Goal: Find specific fact: Find specific fact

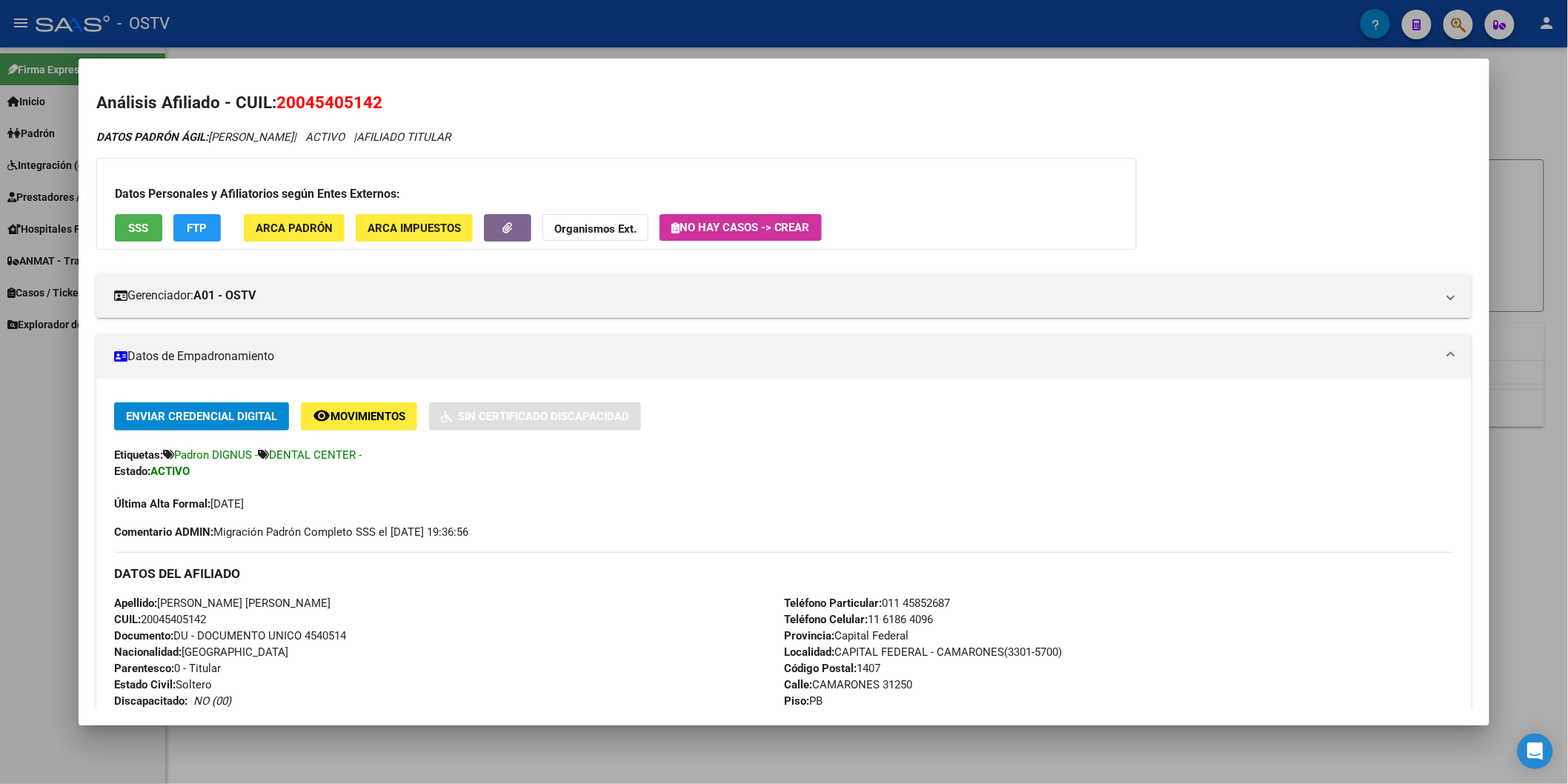
click at [388, 46] on div at bounding box center [784, 392] width 1568 height 784
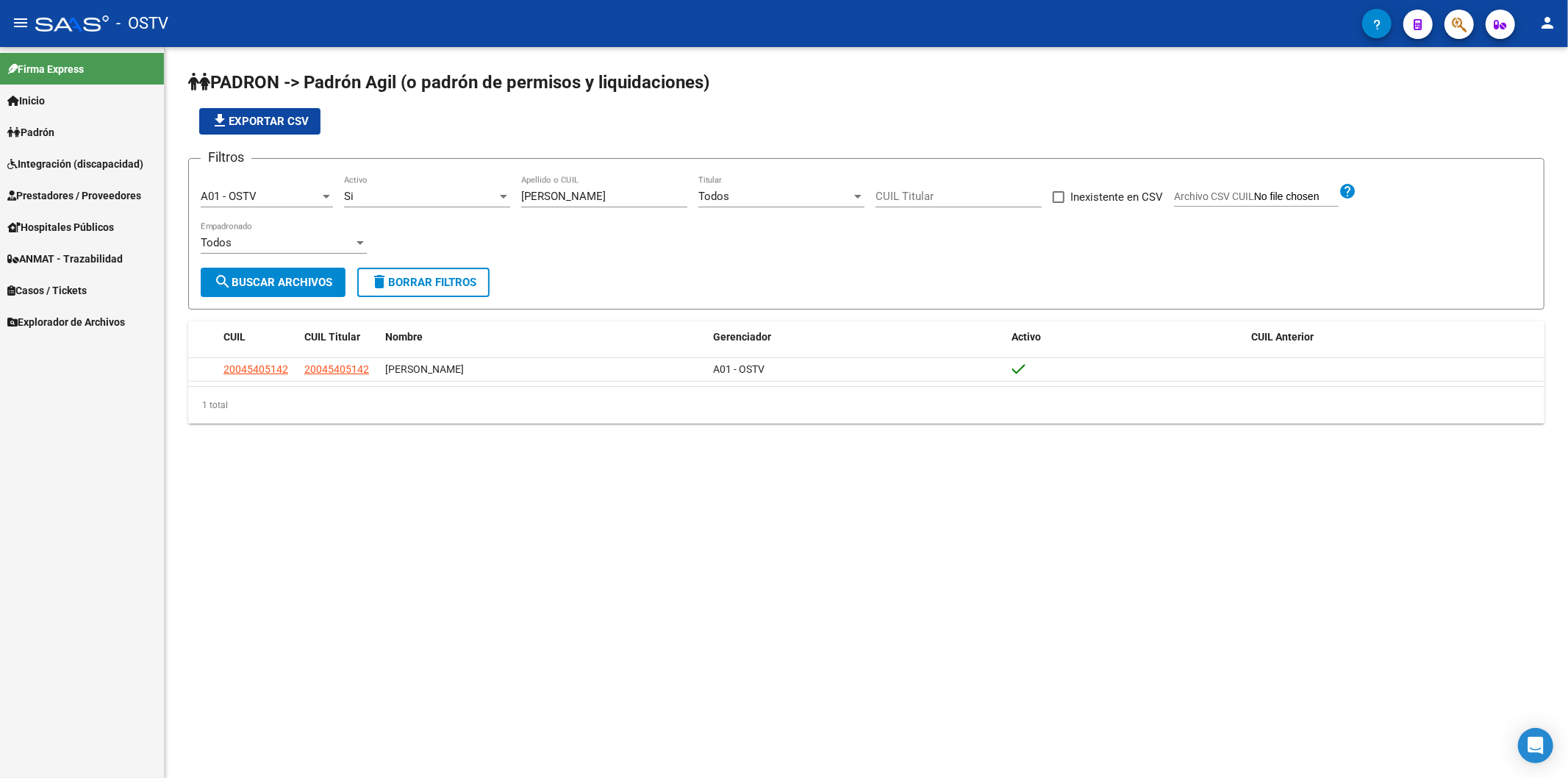
click at [615, 132] on div "file_download Exportar CSV" at bounding box center [866, 121] width 1356 height 27
drag, startPoint x: 536, startPoint y: 208, endPoint x: 481, endPoint y: 210, distance: 55.0
click at [510, 209] on div "Filtros A01 - OSTV Seleccionar Gerenciador Si Activo [PERSON_NAME] Apellido o C…" at bounding box center [866, 219] width 1331 height 97
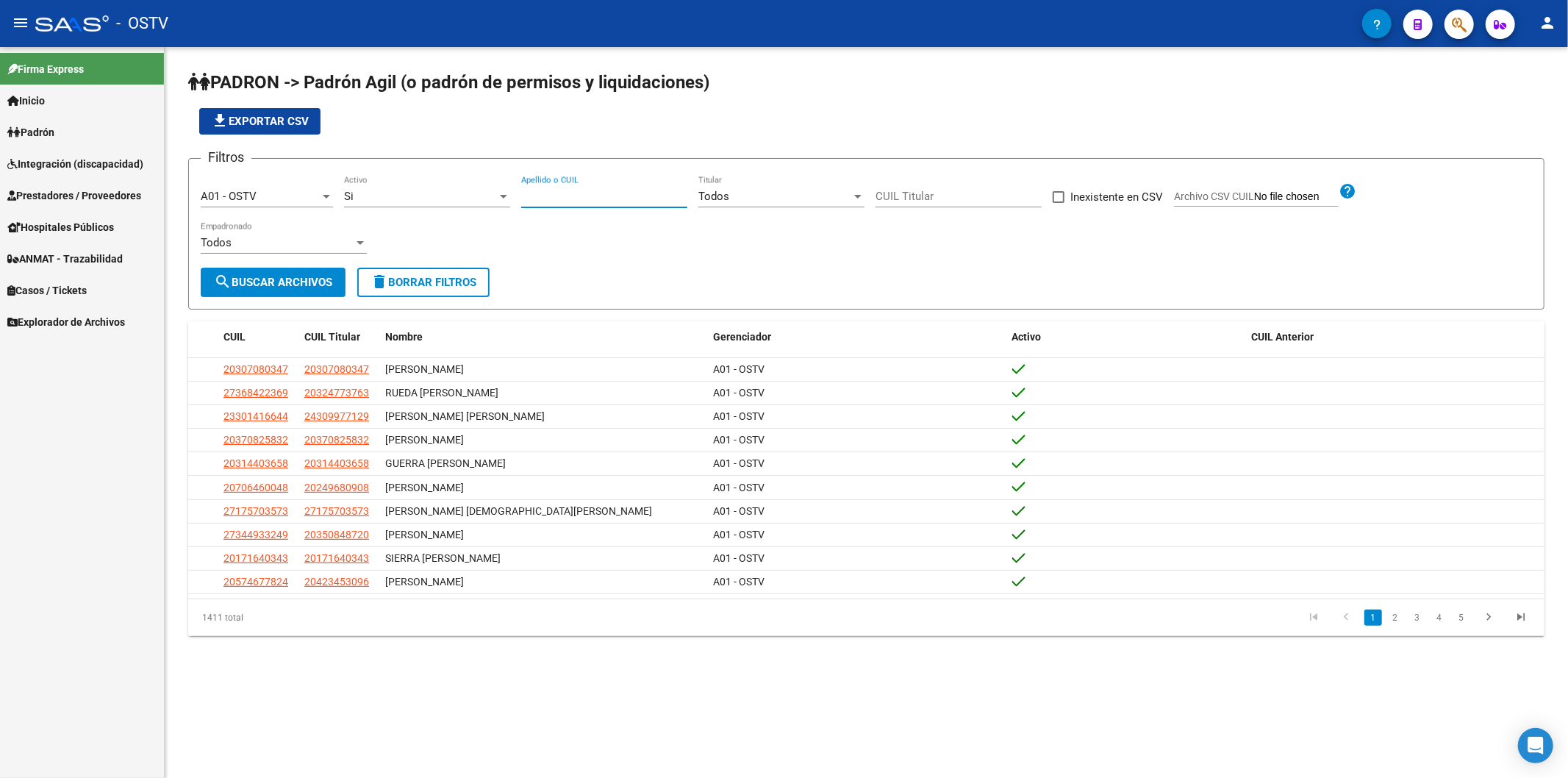
click at [598, 142] on app-list-header "PADRON -> Padrón Agil ([PERSON_NAME] de permisos y liquidaciones) file_download…" at bounding box center [866, 190] width 1356 height 239
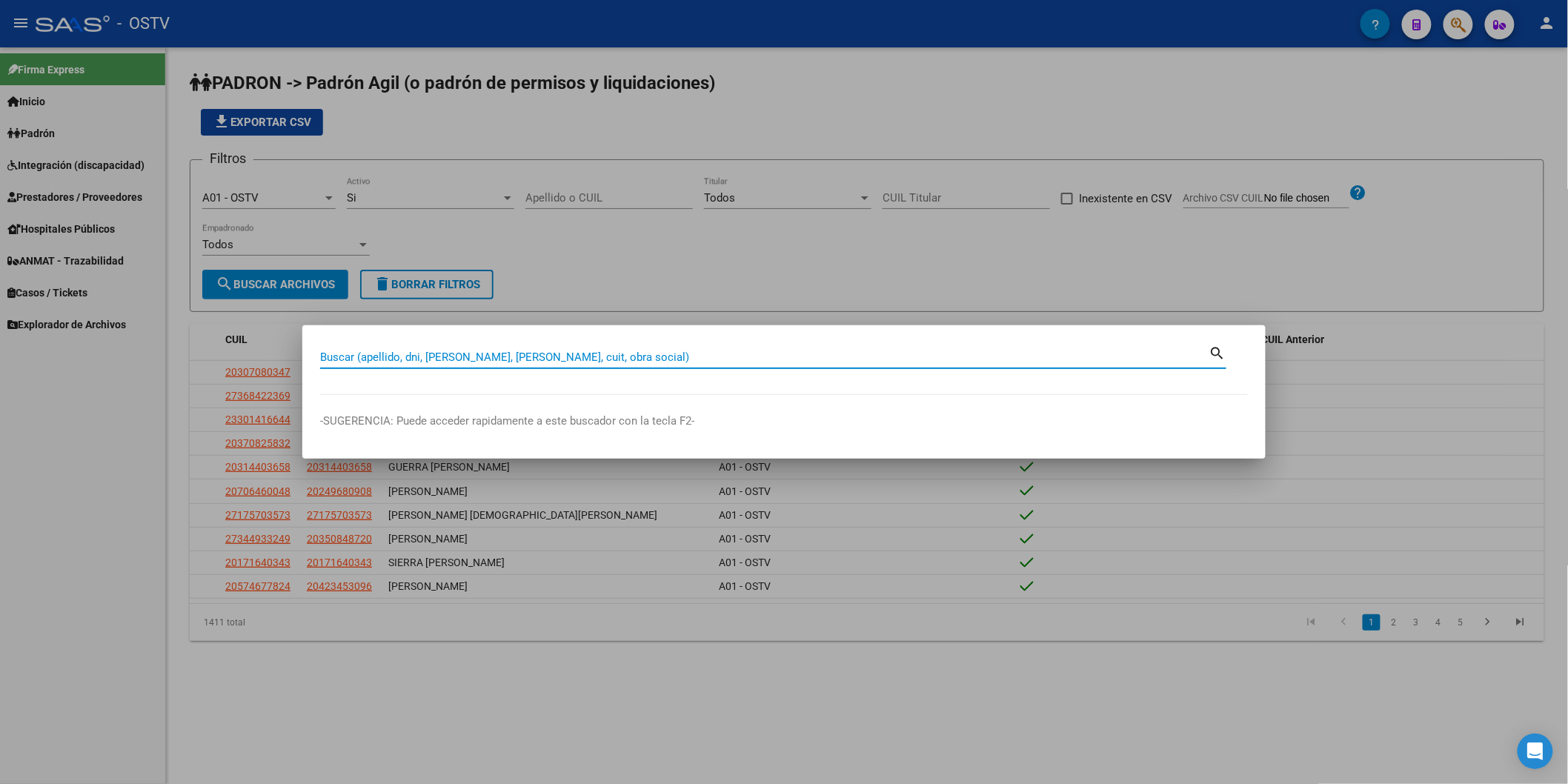
paste input "42031315"
type input "42031315"
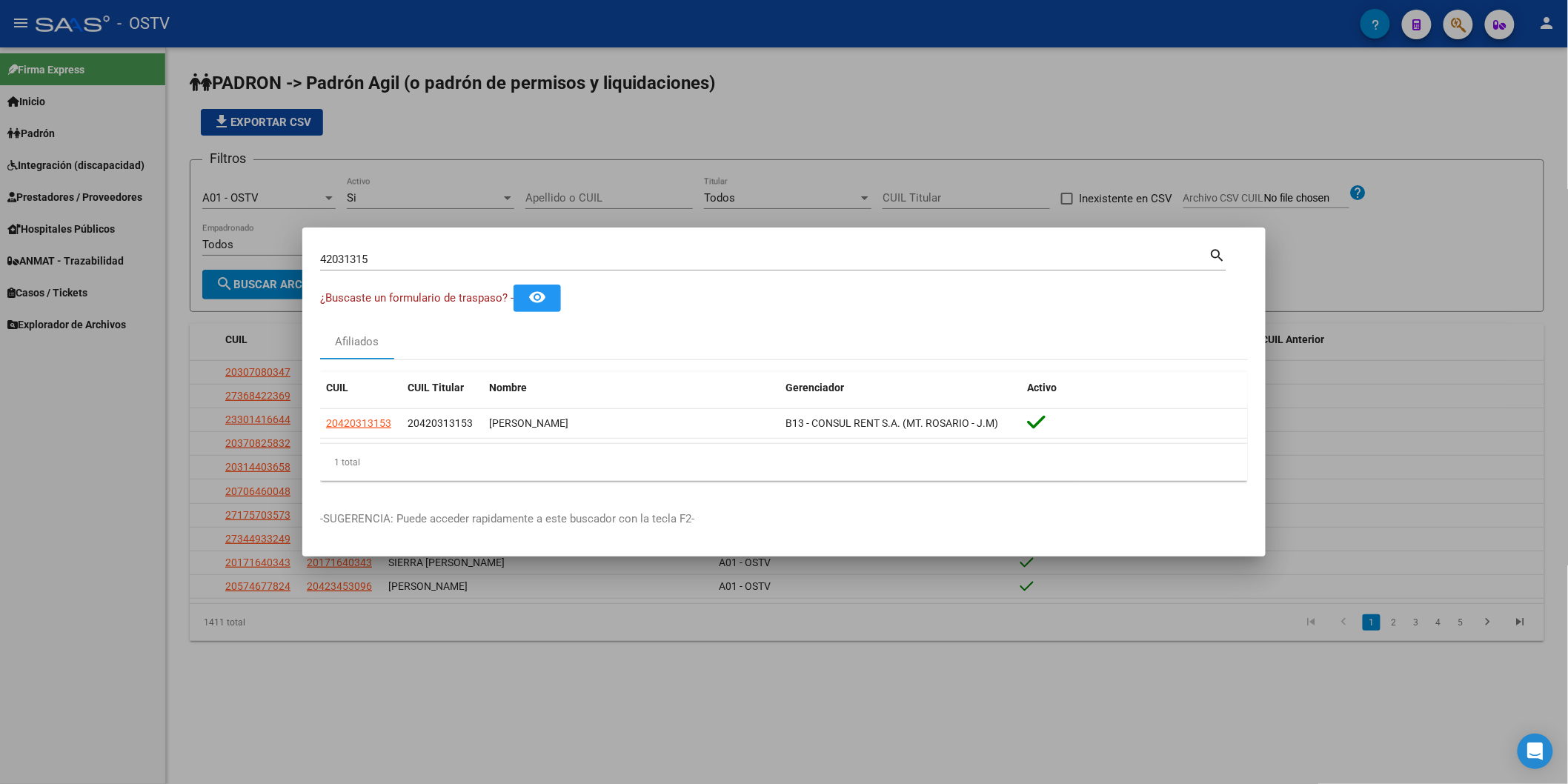
click at [611, 162] on div at bounding box center [784, 392] width 1568 height 784
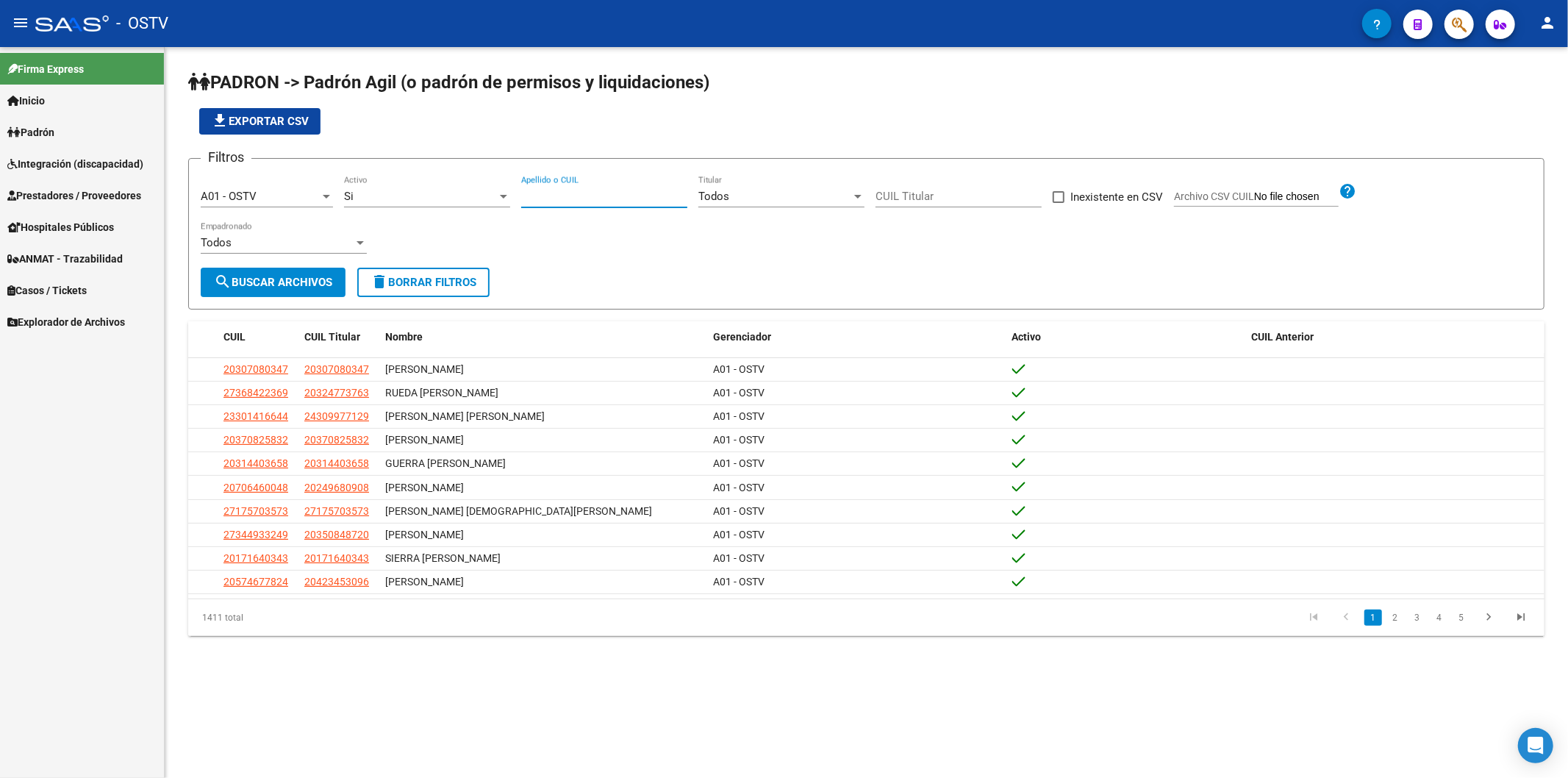
click at [560, 196] on input "Apellido o CUIL" at bounding box center [604, 196] width 166 height 13
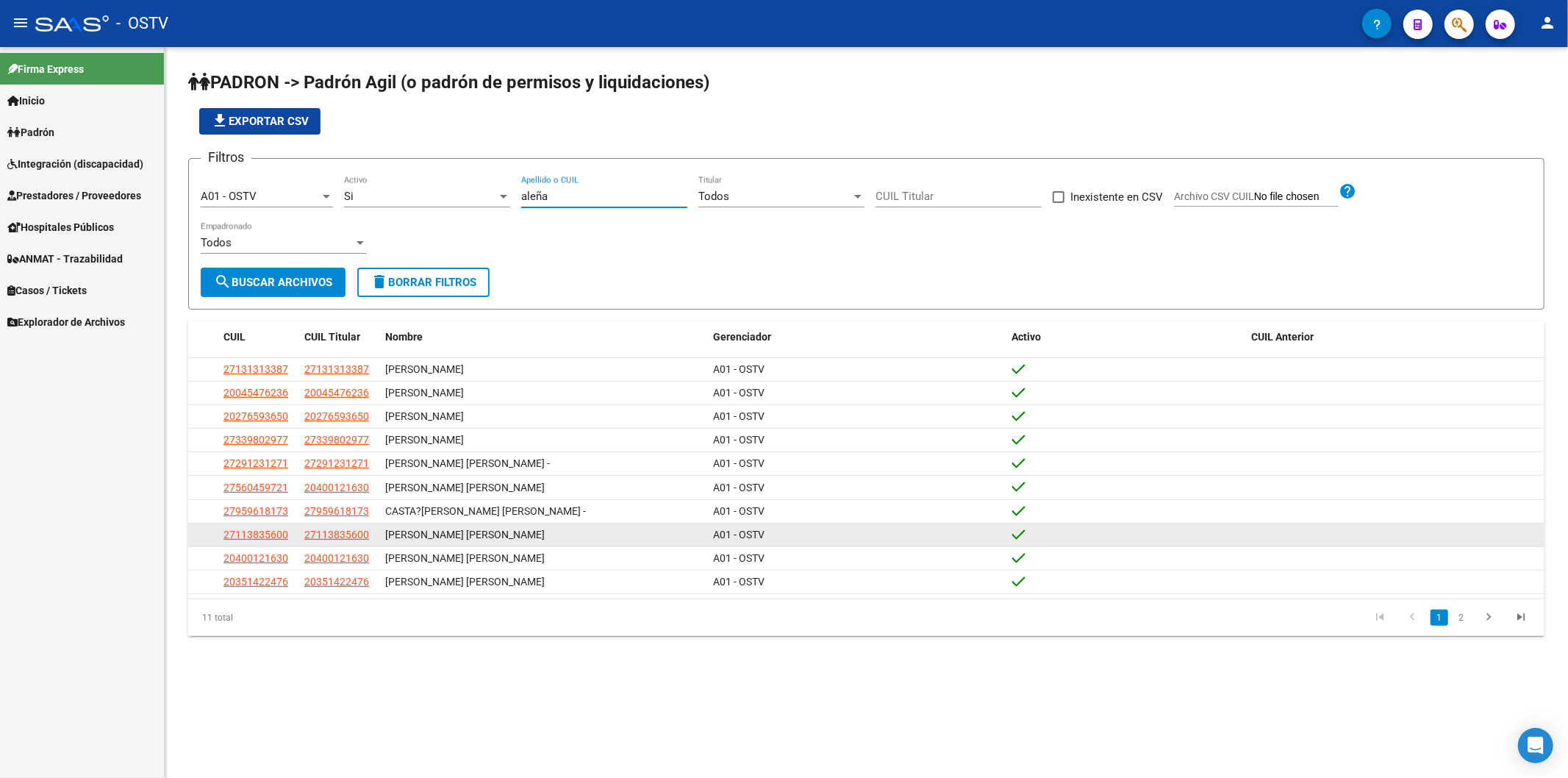
type input "aleña"
click at [265, 536] on span "27113835600" at bounding box center [256, 534] width 64 height 12
type textarea "27113835600"
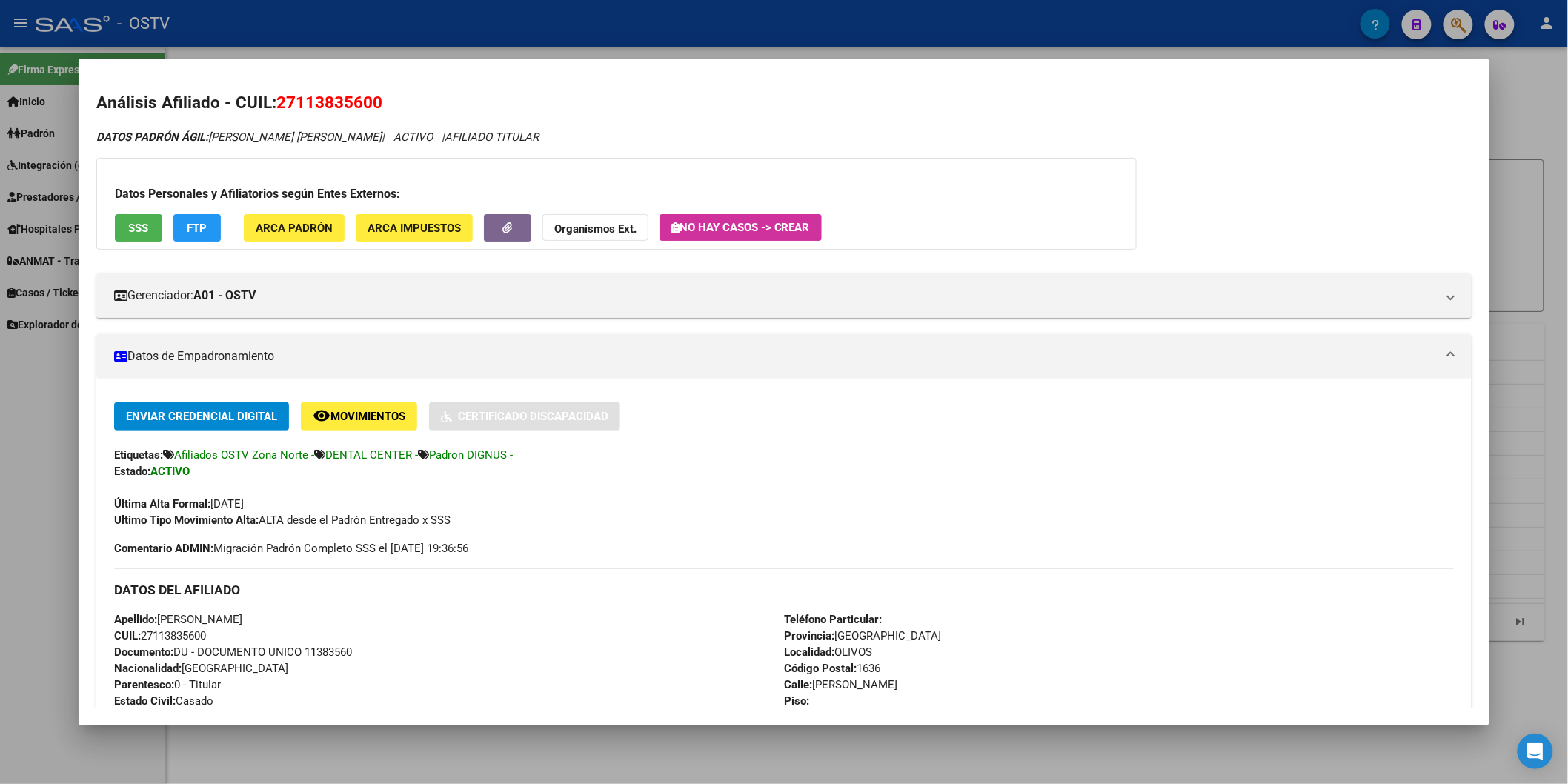
scroll to position [247, 0]
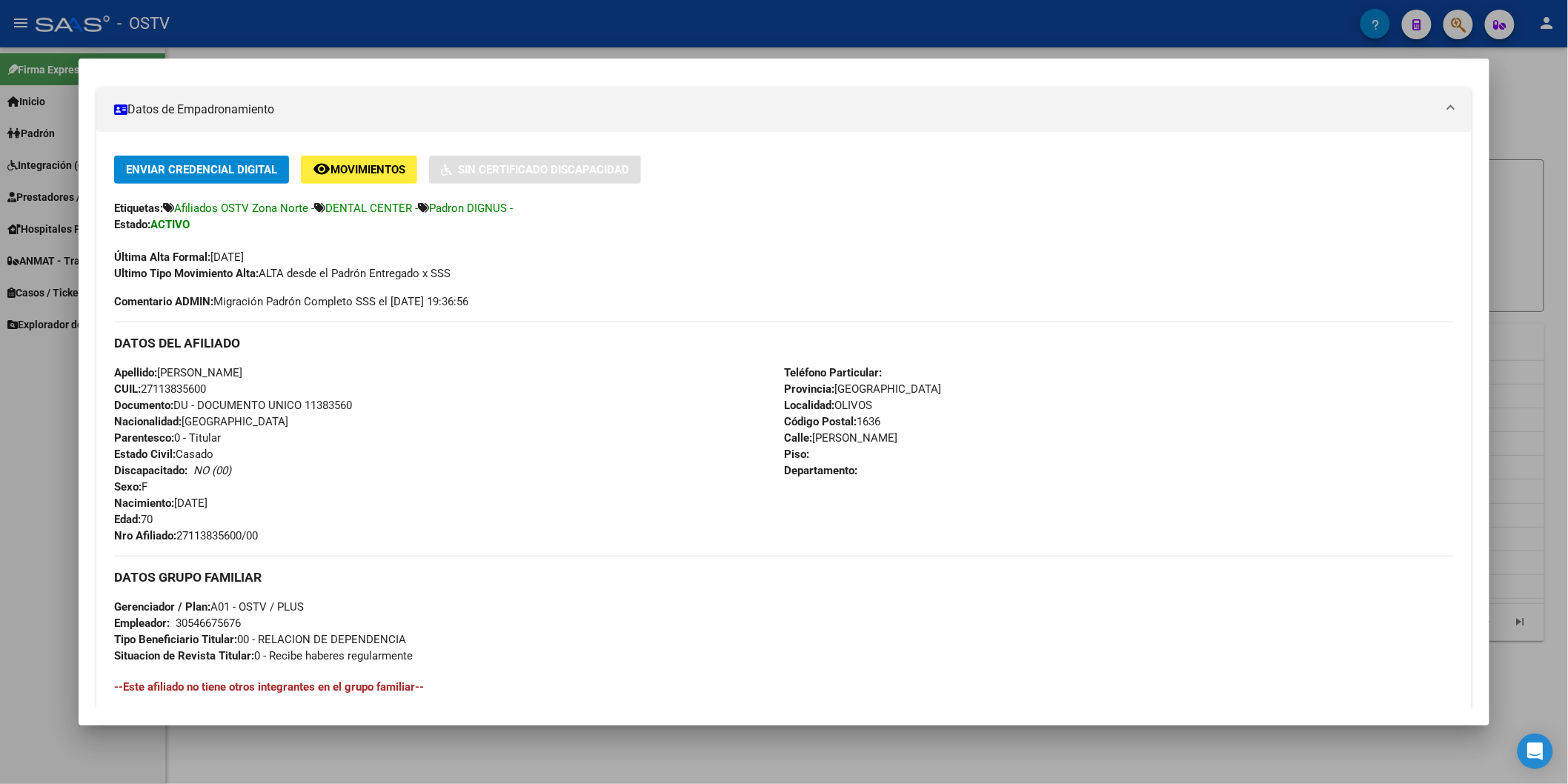
click at [321, 390] on div "Apellido: [PERSON_NAME]: 27113835600 Documento: DU - DOCUMENTO UNICO 11383560 N…" at bounding box center [449, 454] width 670 height 179
click at [324, 407] on span "Documento: DU - DOCUMENTO UNICO 11383560" at bounding box center [233, 405] width 238 height 13
copy span "11383560"
click at [176, 530] on span "Nro Afiliado: 27113835600/00" at bounding box center [185, 536] width 143 height 13
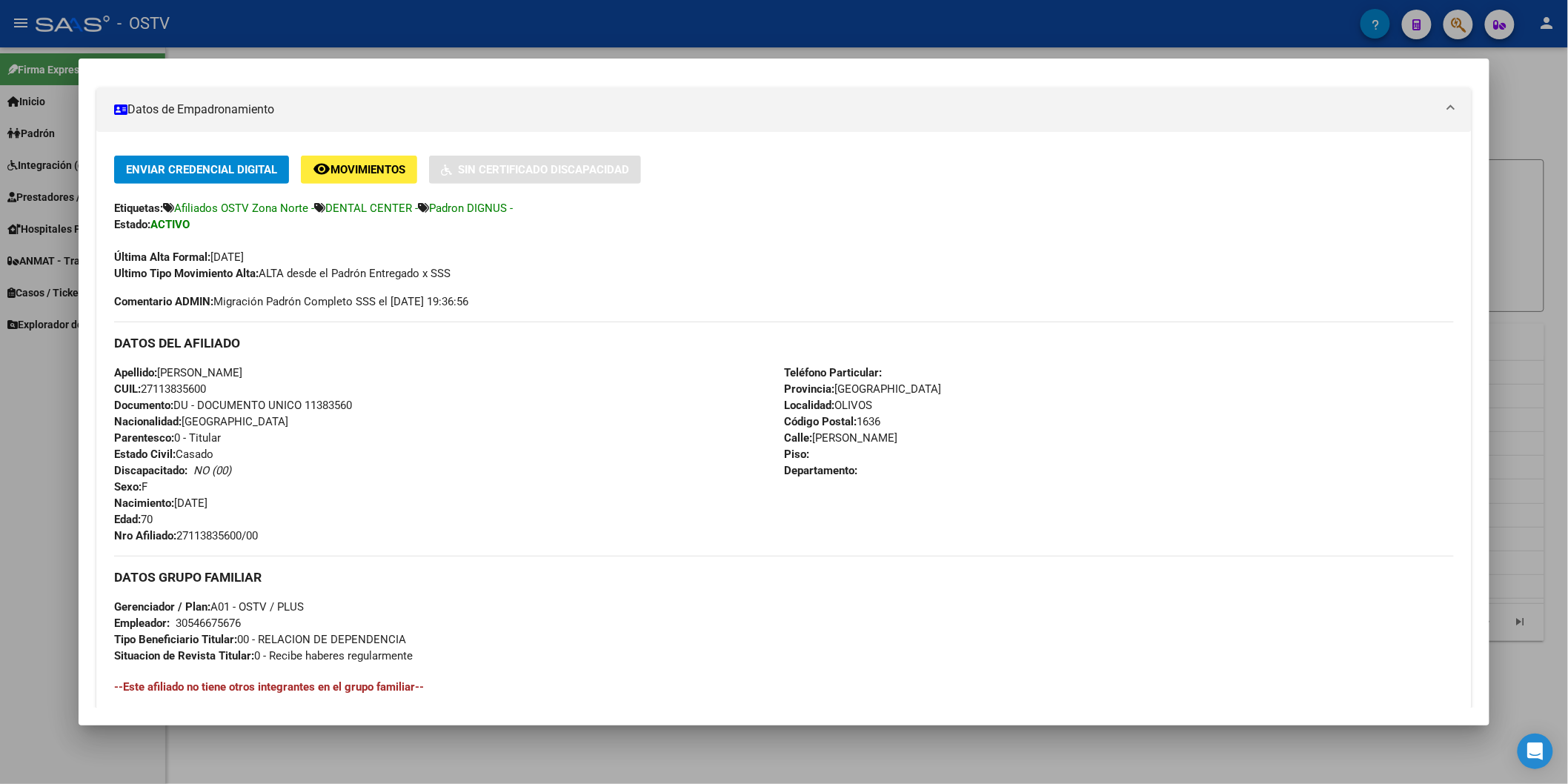
click at [180, 530] on span "Nro Afiliado: 27113835600/00" at bounding box center [185, 536] width 143 height 13
copy span "27113835600"
click at [443, 476] on div "Apellido: [PERSON_NAME]: 27113835600 Documento: DU - DOCUMENTO UNICO 11383560 N…" at bounding box center [449, 454] width 670 height 179
click at [308, 403] on span "Documento: DU - DOCUMENTO UNICO 11383560" at bounding box center [233, 405] width 238 height 13
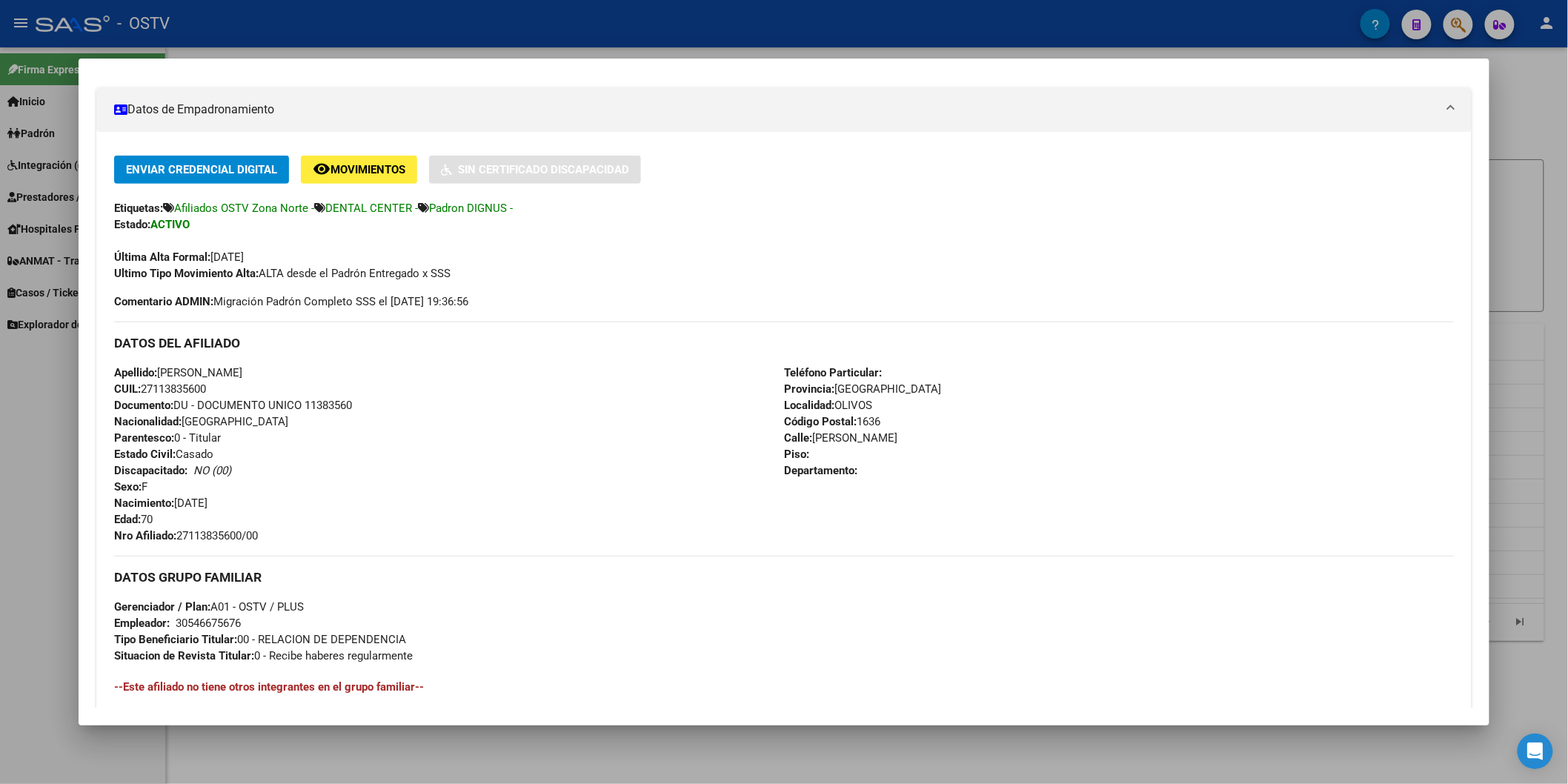
click at [308, 403] on span "Documento: DU - DOCUMENTO UNICO 11383560" at bounding box center [233, 405] width 238 height 13
copy span "11383560"
click at [210, 530] on span "Nro Afiliado: 27113835600/00" at bounding box center [185, 536] width 143 height 13
copy span "27113835600"
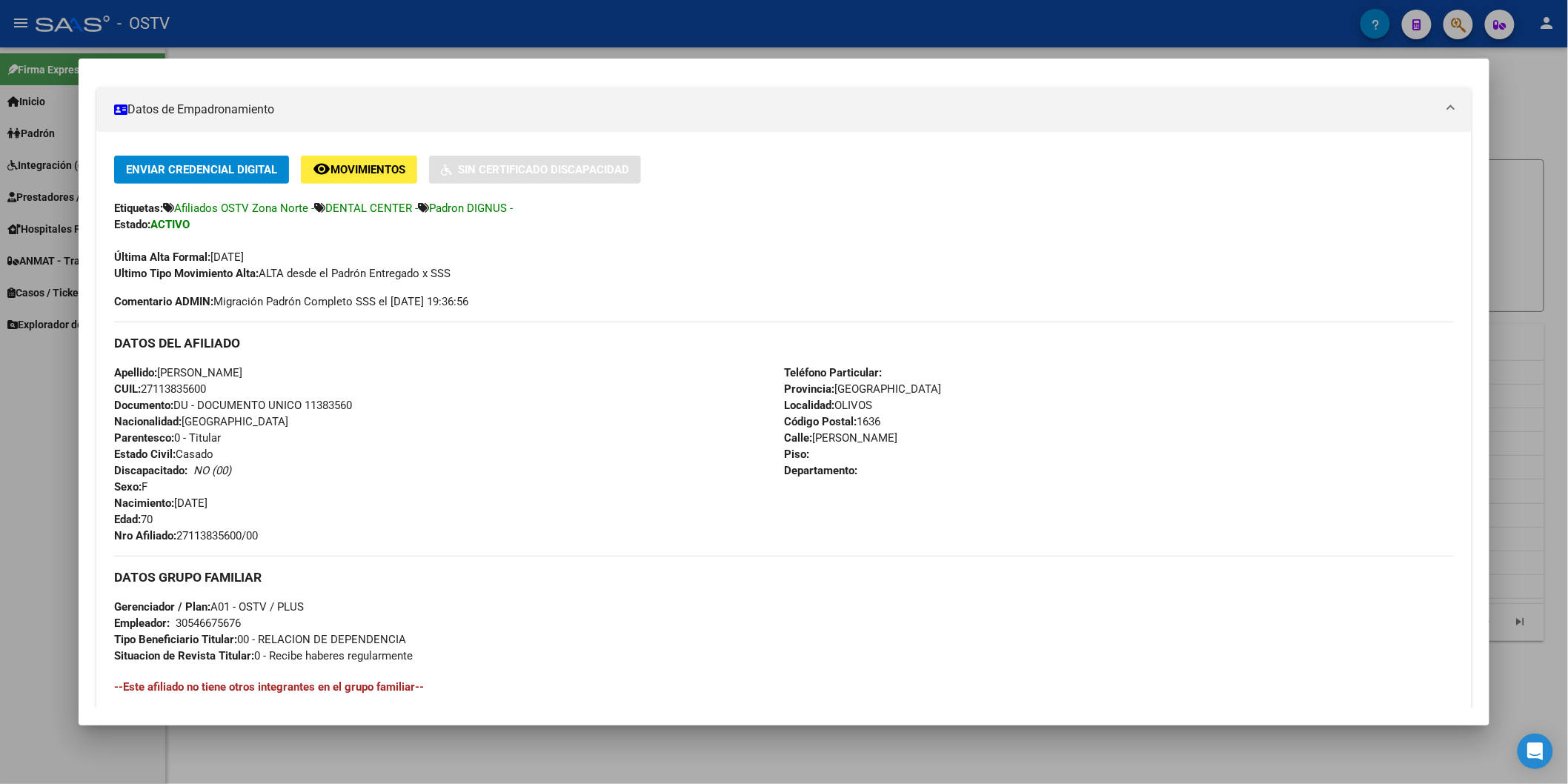
click at [316, 405] on span "Documento: DU - DOCUMENTO UNICO 11383560" at bounding box center [233, 405] width 238 height 13
copy span "11383560"
drag, startPoint x: 208, startPoint y: 539, endPoint x: 205, endPoint y: 531, distance: 8.5
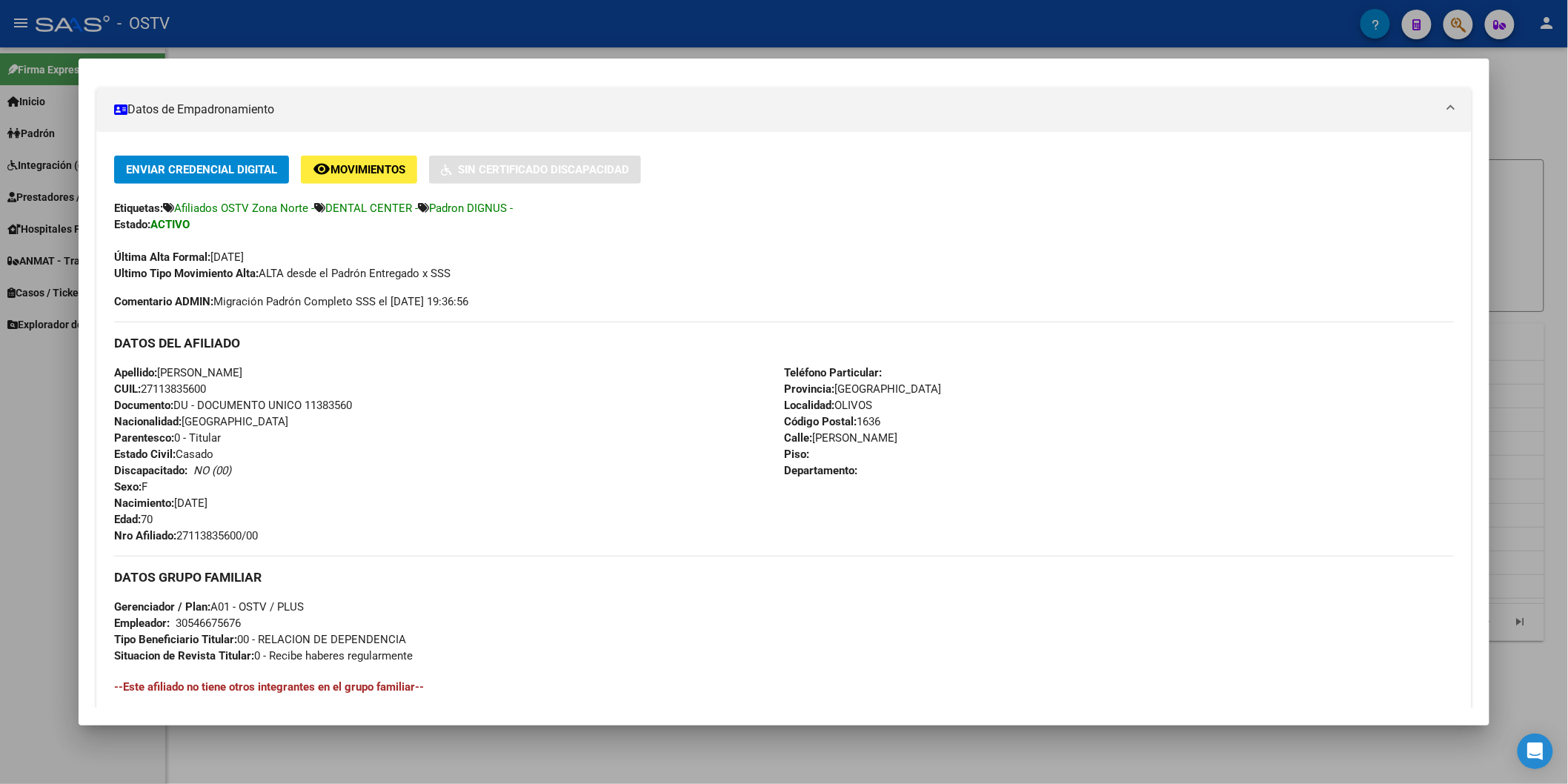
click at [208, 538] on span "Nro Afiliado: 27113835600/00" at bounding box center [185, 536] width 143 height 13
click at [205, 531] on span "Nro Afiliado: 27113835600/00" at bounding box center [185, 536] width 143 height 13
copy span "27113835600"
